Goal: Transaction & Acquisition: Purchase product/service

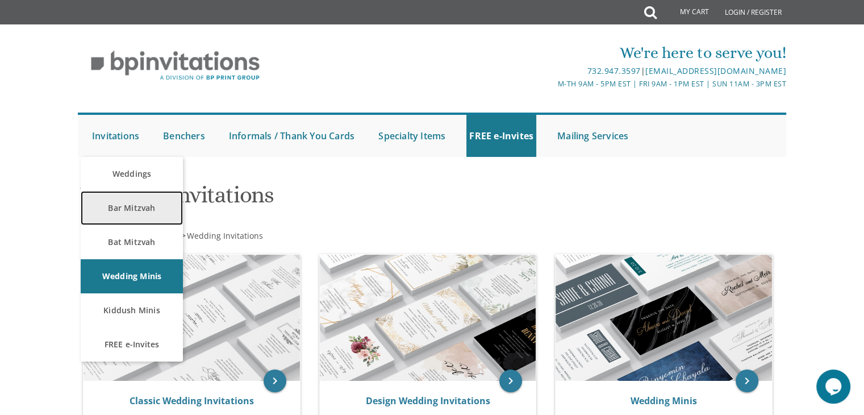
click at [120, 207] on link "Bar Mitzvah" at bounding box center [132, 208] width 102 height 34
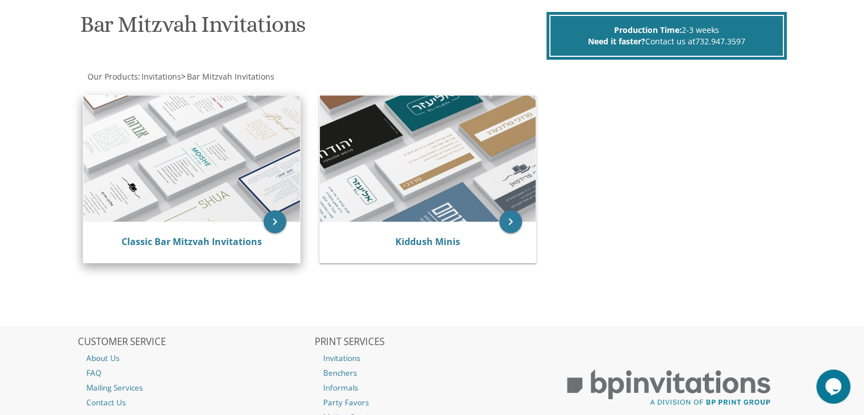
click at [238, 194] on img at bounding box center [191, 158] width 216 height 126
click at [273, 213] on icon "keyboard_arrow_right" at bounding box center [274, 221] width 23 height 23
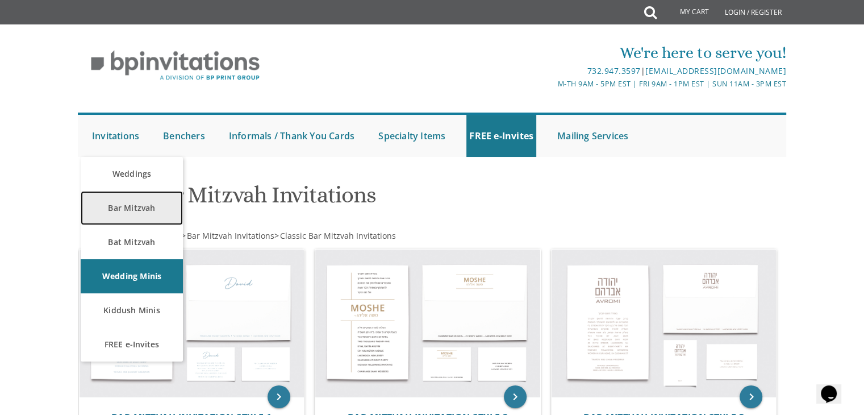
click at [143, 209] on link "Bar Mitzvah" at bounding box center [132, 208] width 102 height 34
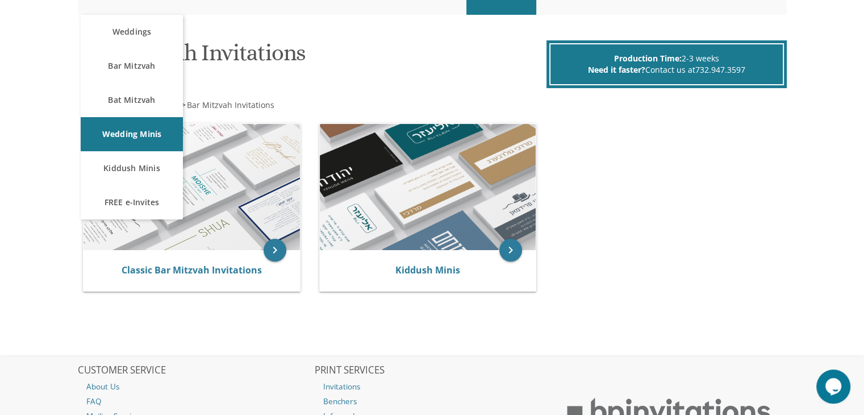
scroll to position [170, 0]
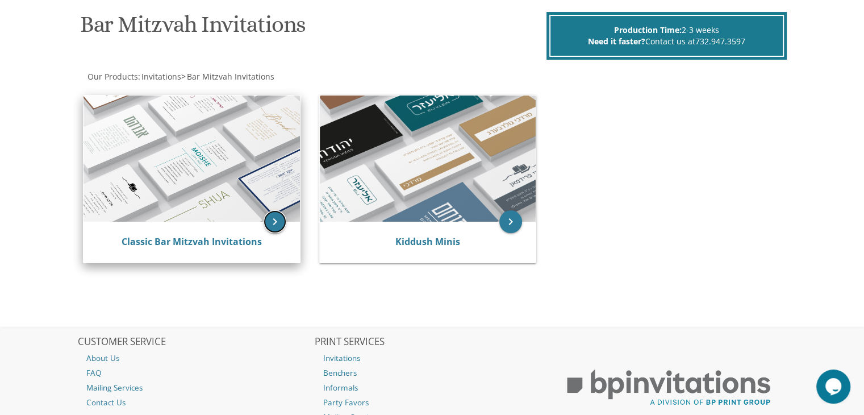
click at [273, 219] on icon "keyboard_arrow_right" at bounding box center [274, 221] width 23 height 23
click at [257, 203] on img at bounding box center [191, 158] width 216 height 126
click at [273, 223] on icon "keyboard_arrow_right" at bounding box center [274, 221] width 23 height 23
click at [216, 239] on link "Classic Bar Mitzvah Invitations" at bounding box center [192, 241] width 140 height 12
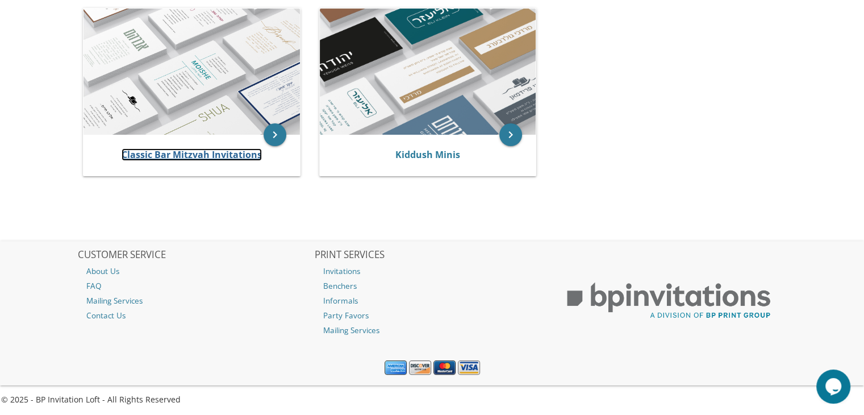
scroll to position [258, 0]
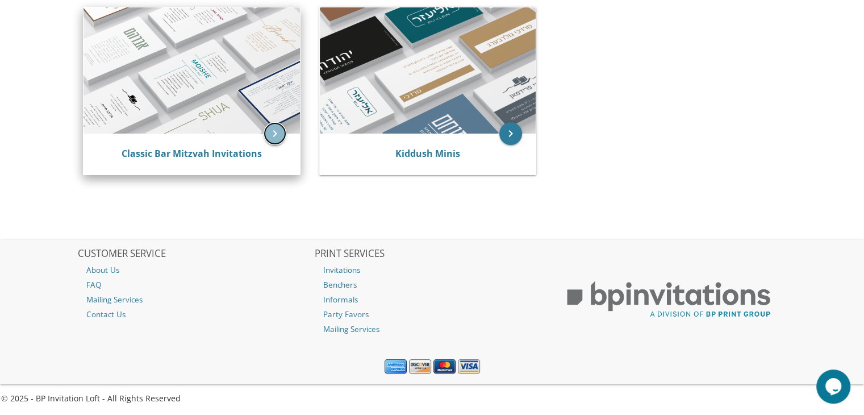
click at [275, 128] on icon "keyboard_arrow_right" at bounding box center [274, 133] width 23 height 23
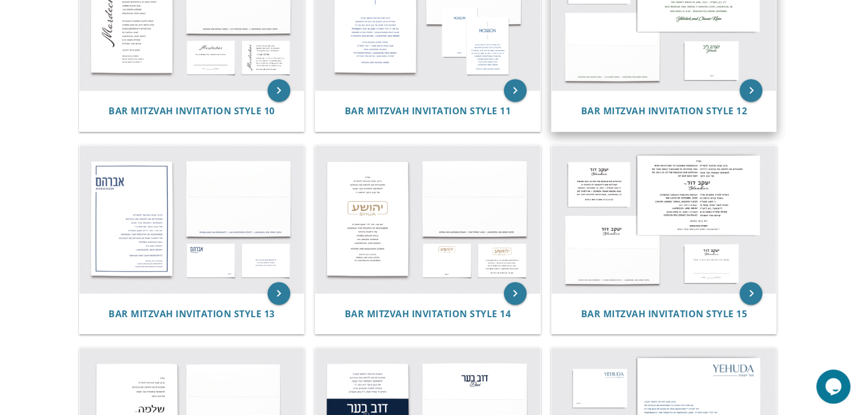
scroll to position [1079, 0]
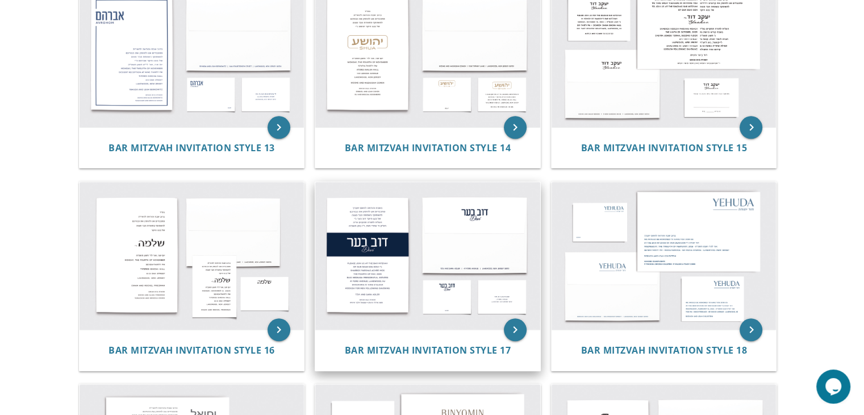
click at [363, 252] on img at bounding box center [427, 256] width 225 height 148
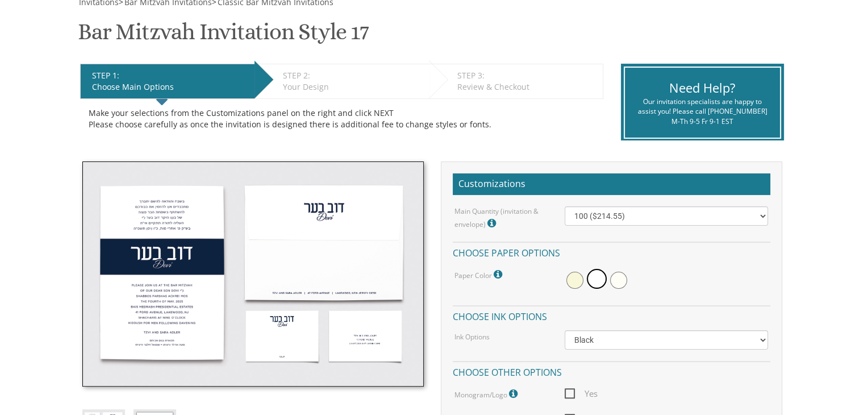
scroll to position [227, 0]
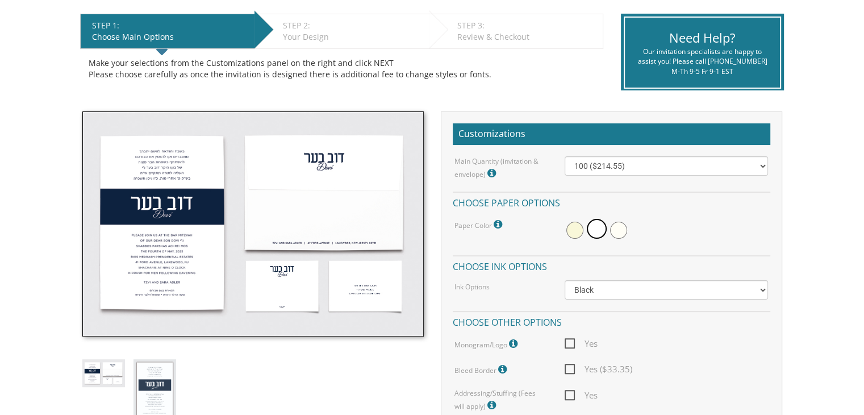
click at [568, 229] on span at bounding box center [574, 229] width 17 height 17
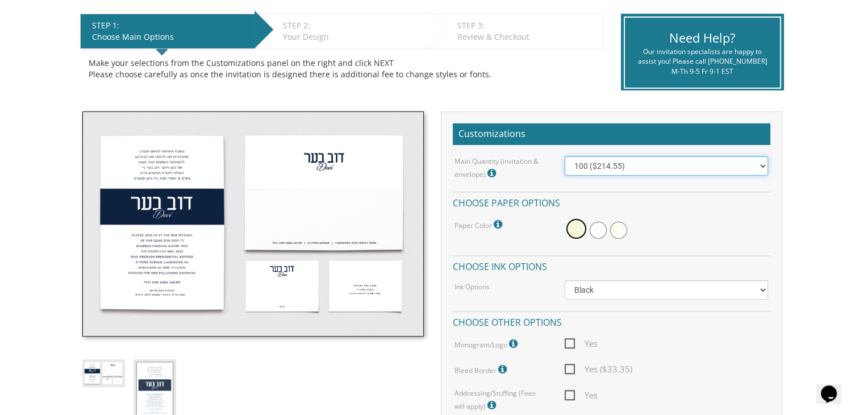
click at [645, 166] on select "100 ($214.55) 200 ($254.60) 300 ($294.25) 400 ($333.55) 500 ($373.90) 600 ($413…" at bounding box center [665, 165] width 203 height 19
select select "500"
click at [564, 156] on select "100 ($214.55) 200 ($254.60) 300 ($294.25) 400 ($333.55) 500 ($373.90) 600 ($413…" at bounding box center [665, 165] width 203 height 19
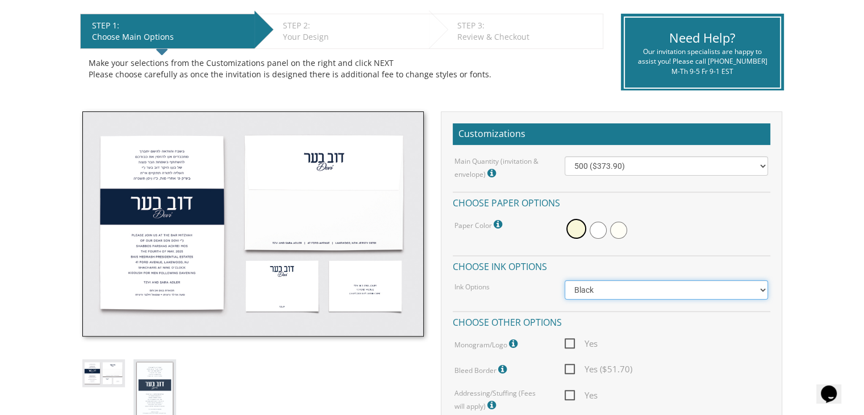
click at [616, 289] on select "Black Colored Ink ($65.00) Black + One Color ($100.00) Two Colors ($165.00)" at bounding box center [665, 289] width 203 height 19
select select "Two Colors"
click at [564, 280] on select "Black Colored Ink ($65.00) Black + One Color ($100.00) Two Colors ($165.00)" at bounding box center [665, 289] width 203 height 19
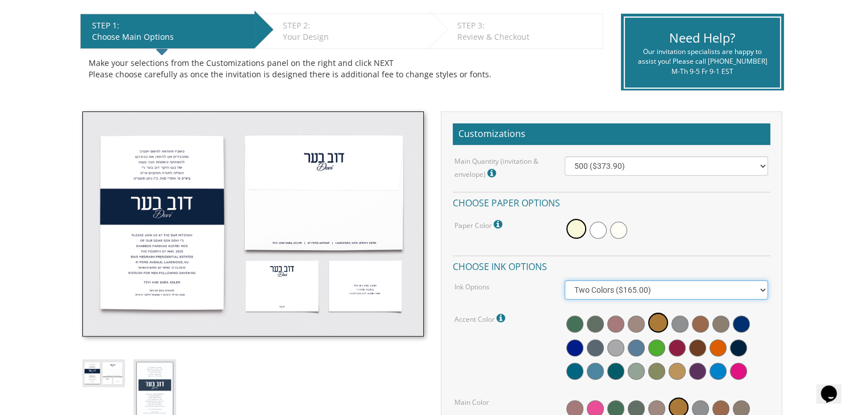
scroll to position [284, 0]
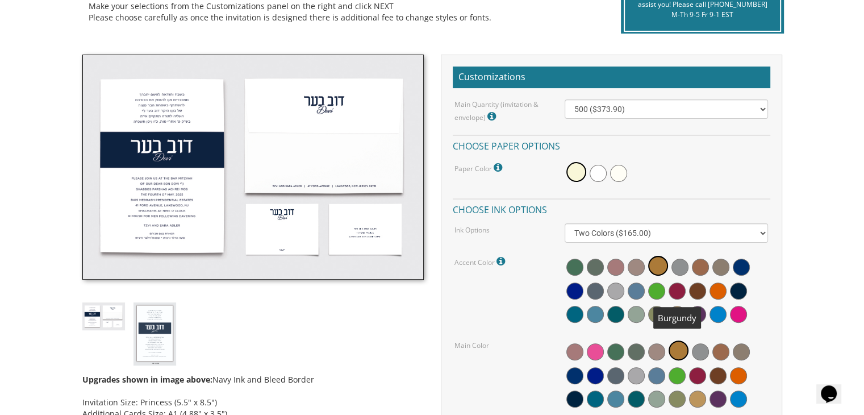
click at [680, 290] on span at bounding box center [676, 290] width 17 height 17
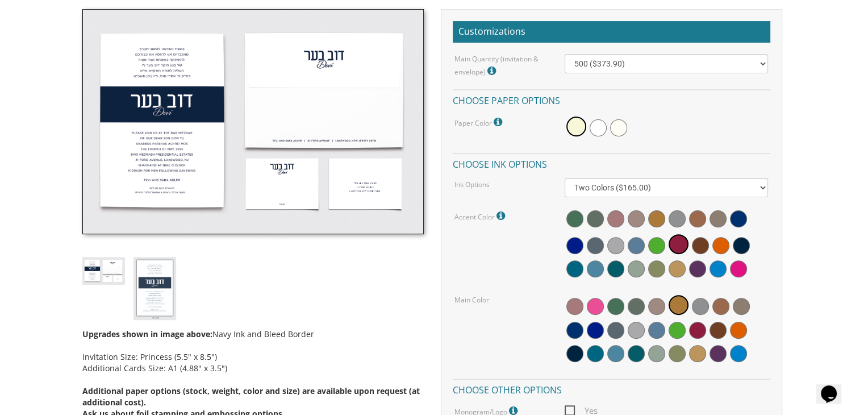
scroll to position [397, 0]
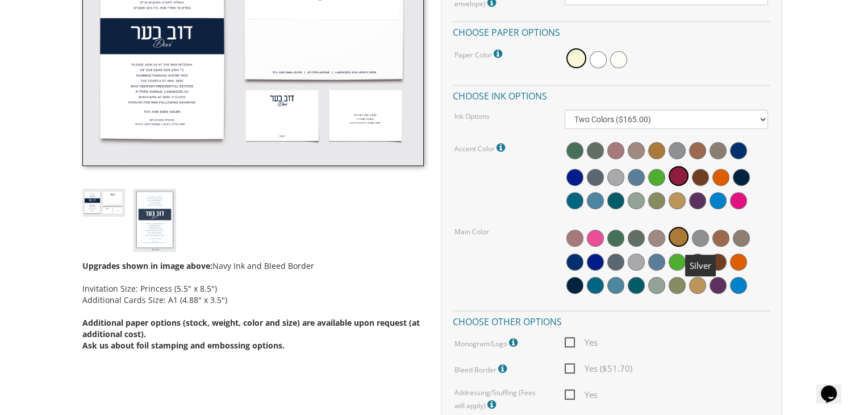
click at [692, 238] on span at bounding box center [700, 237] width 17 height 17
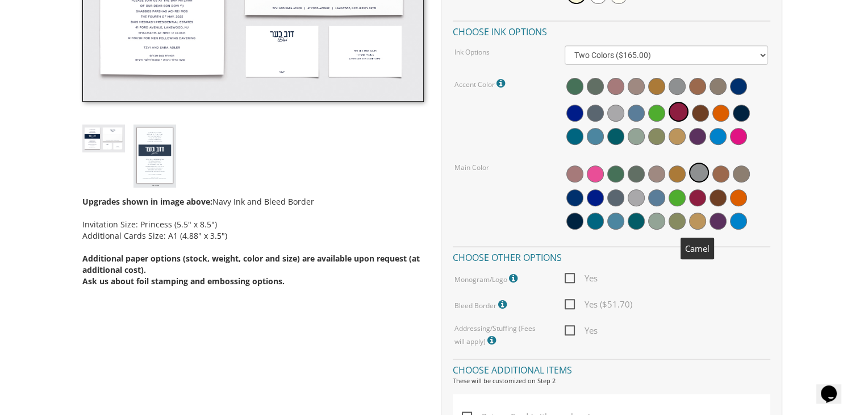
scroll to position [511, 0]
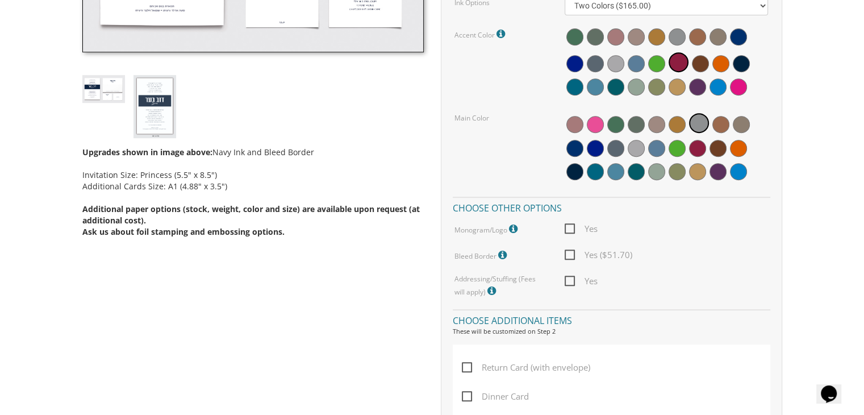
click at [573, 228] on span "Yes" at bounding box center [580, 228] width 33 height 14
click at [572, 228] on input "Yes" at bounding box center [567, 227] width 7 height 7
checkbox input "true"
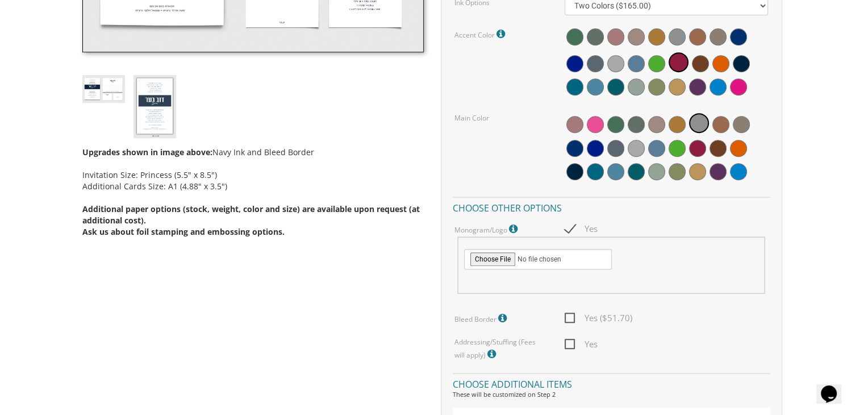
click at [575, 313] on span "Yes ($51.70)" at bounding box center [598, 318] width 68 height 14
click at [572, 313] on input "Yes ($51.70)" at bounding box center [567, 316] width 7 height 7
checkbox input "true"
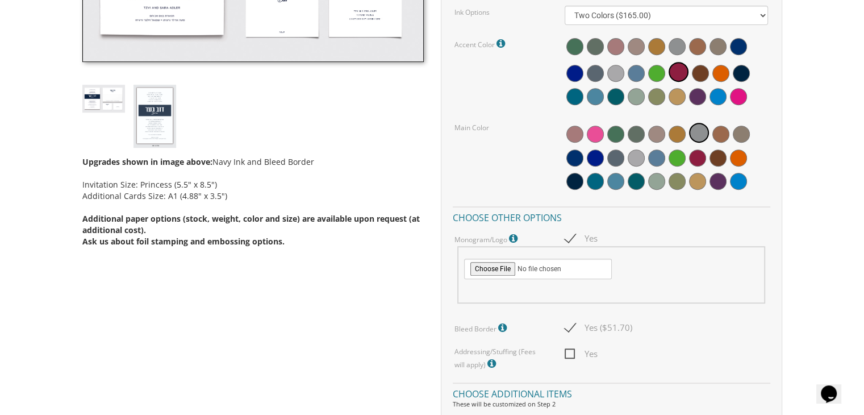
scroll to position [568, 0]
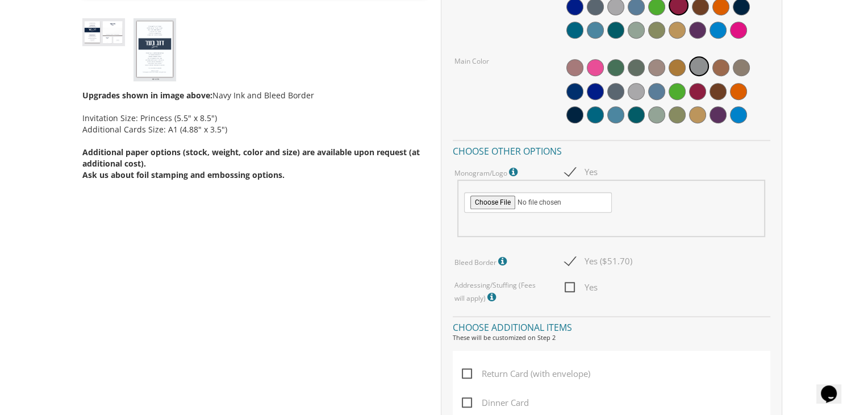
click at [568, 285] on span "Yes" at bounding box center [580, 287] width 33 height 14
click at [568, 285] on input "Yes" at bounding box center [567, 285] width 7 height 7
checkbox input "true"
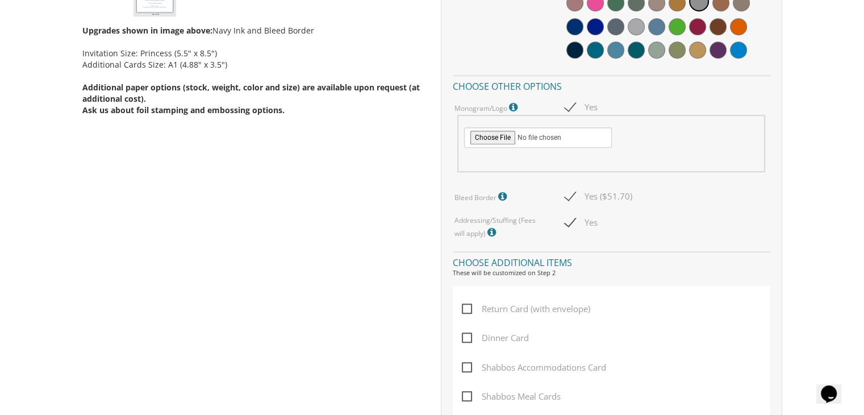
scroll to position [681, 0]
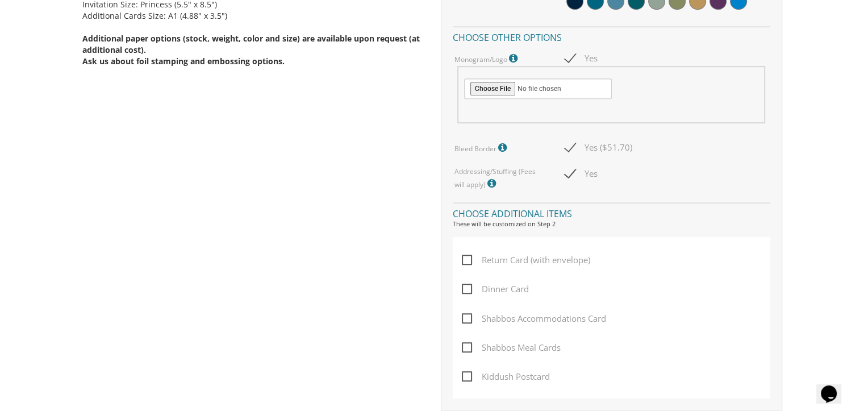
click at [478, 261] on span "Return Card (with envelope)" at bounding box center [526, 260] width 128 height 14
click at [469, 261] on input "Return Card (with envelope)" at bounding box center [465, 258] width 7 height 7
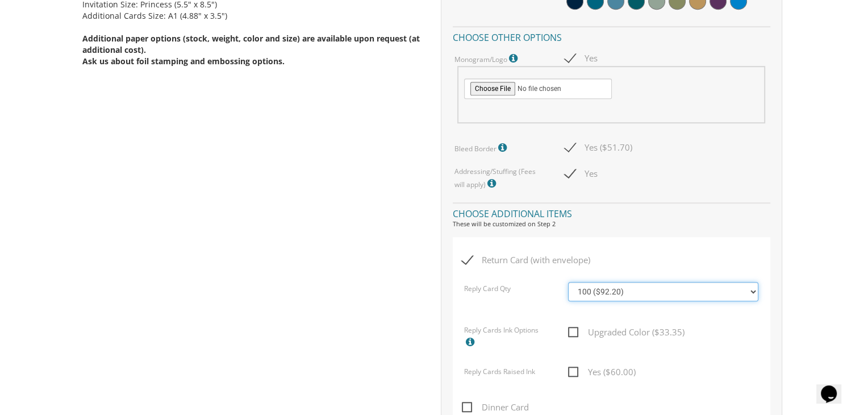
click at [681, 287] on select "100 ($92.20) 200 ($119.30) 300 ($141.90) 400 ($168.75) 500 ($191.00) 600 ($217.…" at bounding box center [663, 291] width 190 height 19
click at [479, 263] on span "Return Card (with envelope)" at bounding box center [526, 260] width 128 height 14
click at [469, 262] on input "Return Card (with envelope)" at bounding box center [465, 258] width 7 height 7
checkbox input "false"
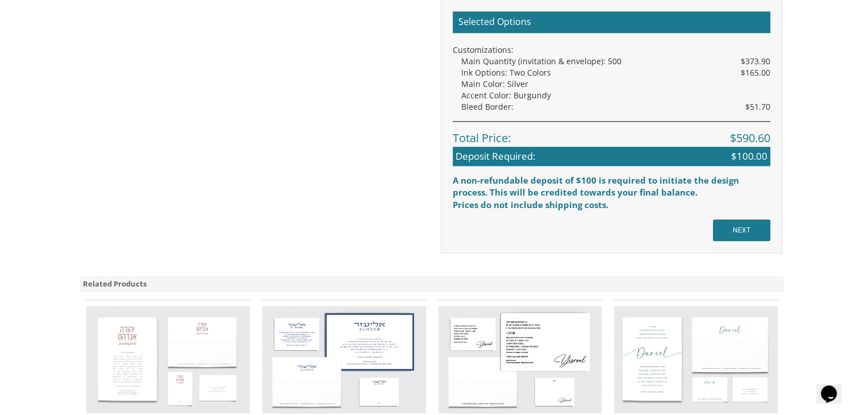
scroll to position [1136, 0]
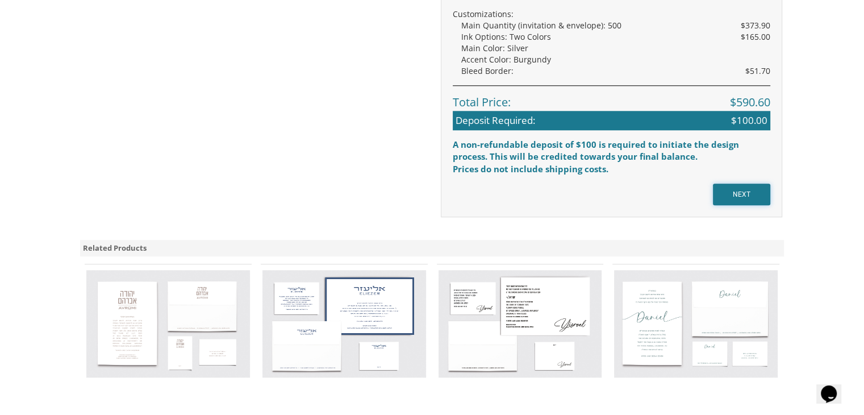
click at [750, 195] on input "NEXT" at bounding box center [741, 194] width 57 height 22
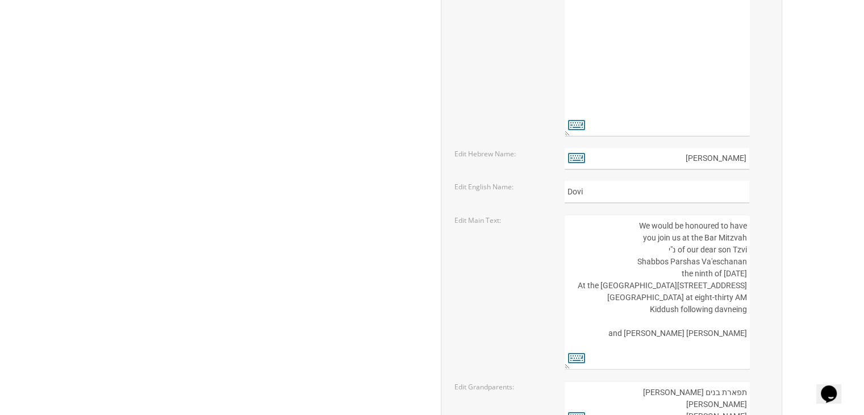
scroll to position [1476, 0]
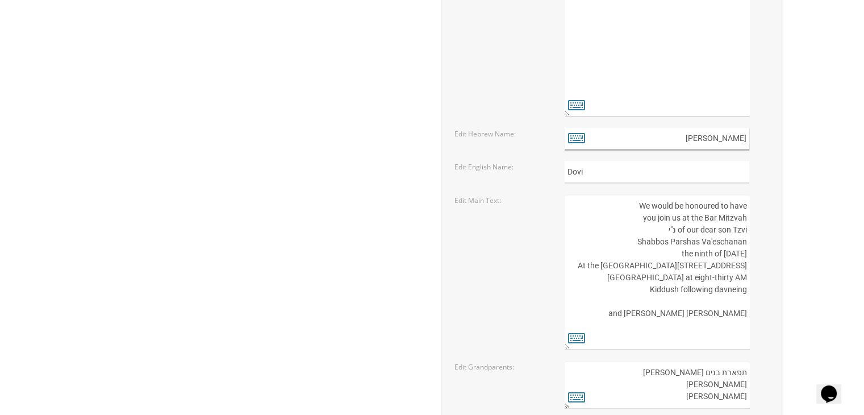
drag, startPoint x: 693, startPoint y: 143, endPoint x: 750, endPoint y: 144, distance: 56.2
click at [750, 144] on div "[PERSON_NAME]" at bounding box center [665, 139] width 203 height 22
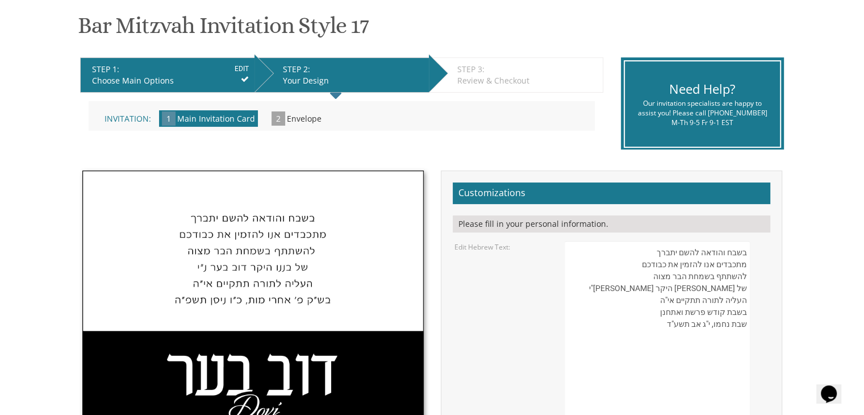
scroll to position [1205, 0]
